Goal: Use online tool/utility: Utilize a website feature to perform a specific function

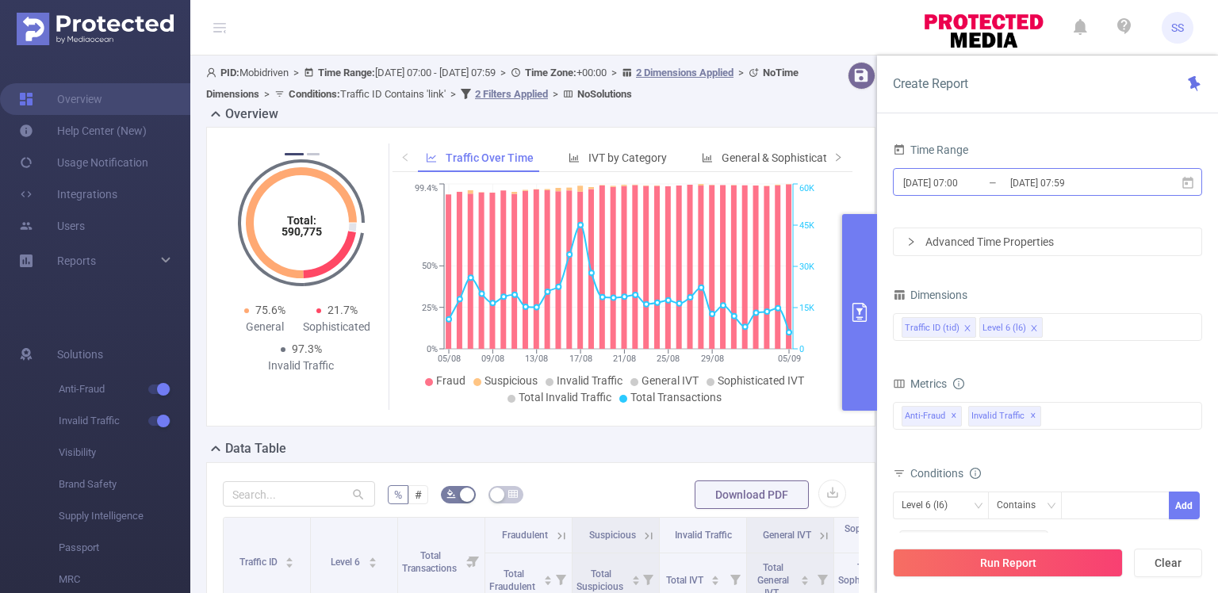
click at [1012, 178] on input "[DATE] 07:59" at bounding box center [1072, 182] width 128 height 21
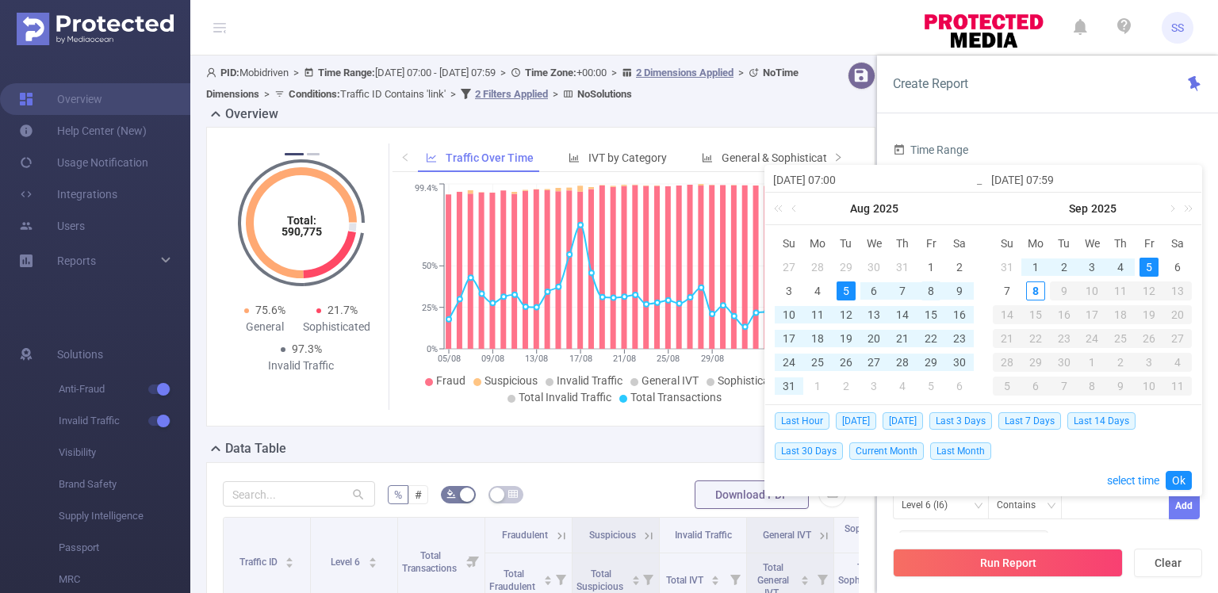
click at [932, 293] on div "8" at bounding box center [930, 290] width 19 height 19
click at [1041, 289] on div "8" at bounding box center [1035, 290] width 19 height 19
type input "[DATE] 07:00"
type input "[DATE] 07:59"
type input "[DATE] 07:00"
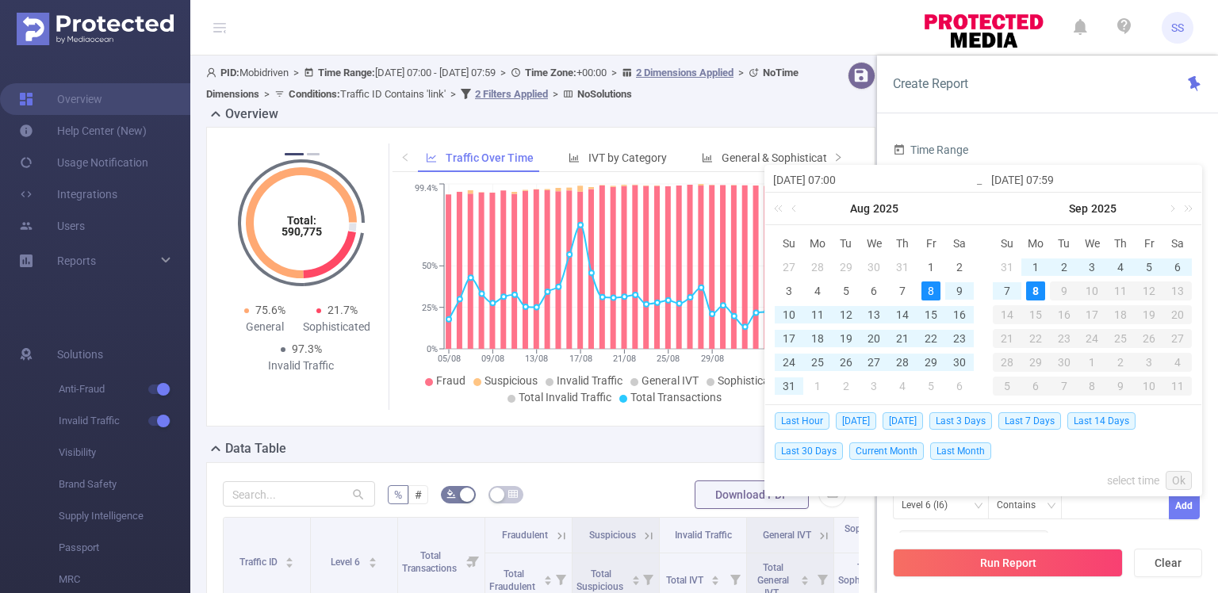
type input "[DATE] 07:59"
click at [1179, 481] on link "Ok" at bounding box center [1178, 480] width 26 height 19
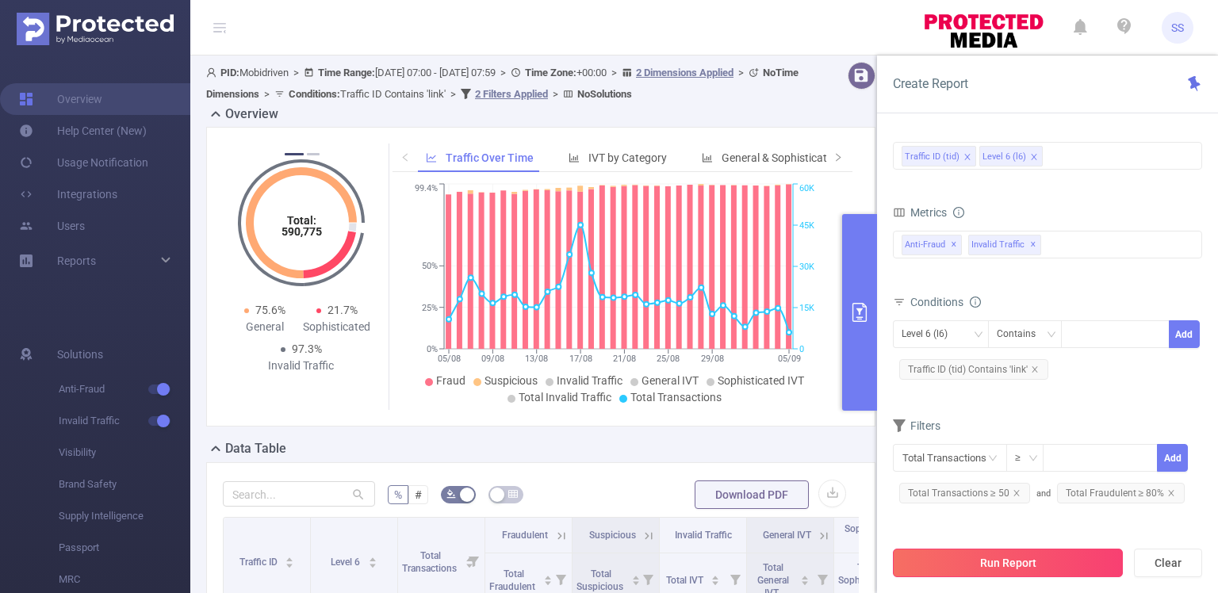
click at [1051, 563] on button "Run Report" at bounding box center [1008, 563] width 230 height 29
